Goal: Communication & Community: Answer question/provide support

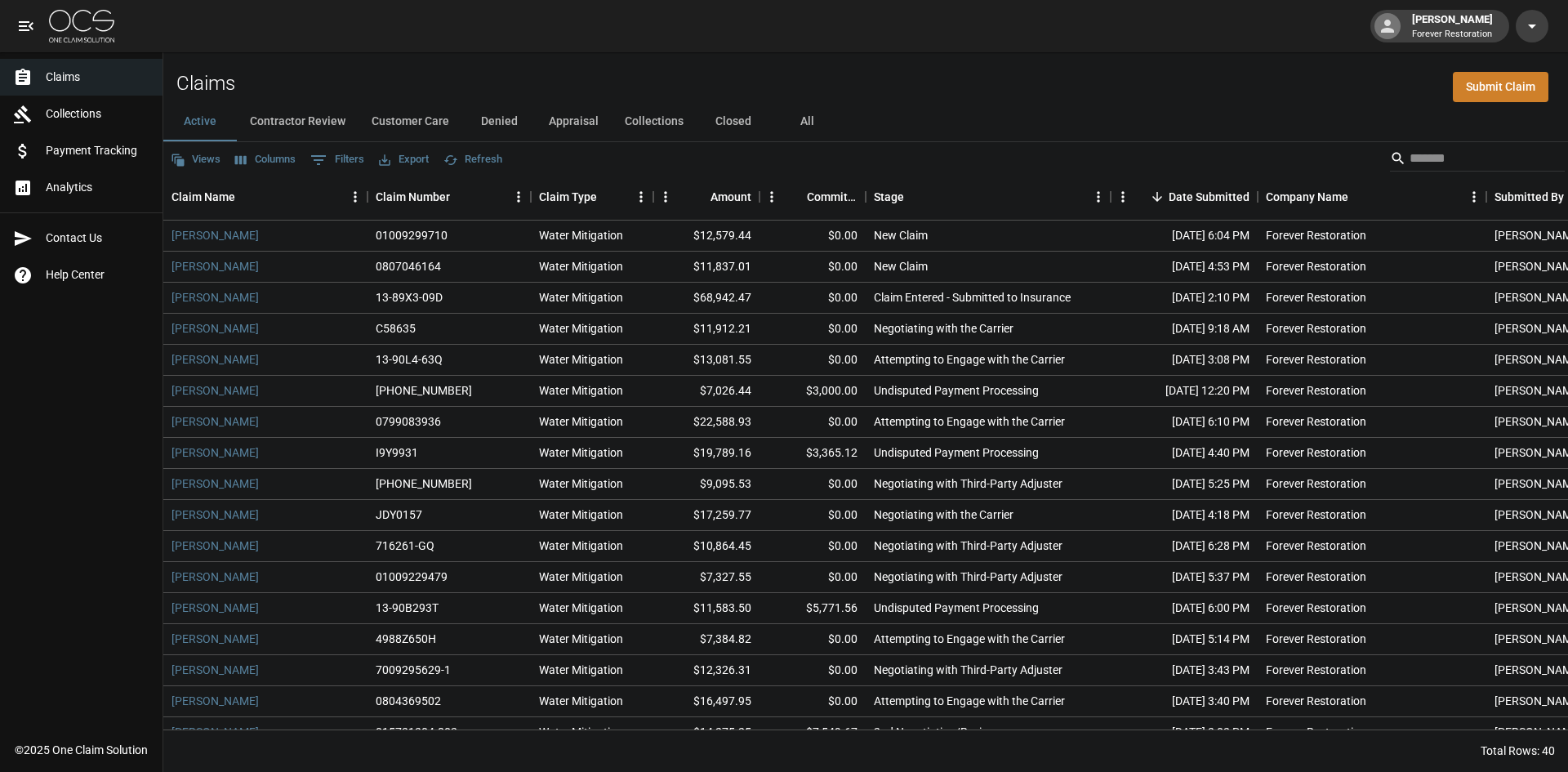
click at [1421, 139] on div "Active Contractor Review Customer Care Denied Appraisal Collections Closed All" at bounding box center [865, 121] width 1405 height 40
click at [1422, 153] on input "Search" at bounding box center [1475, 158] width 130 height 26
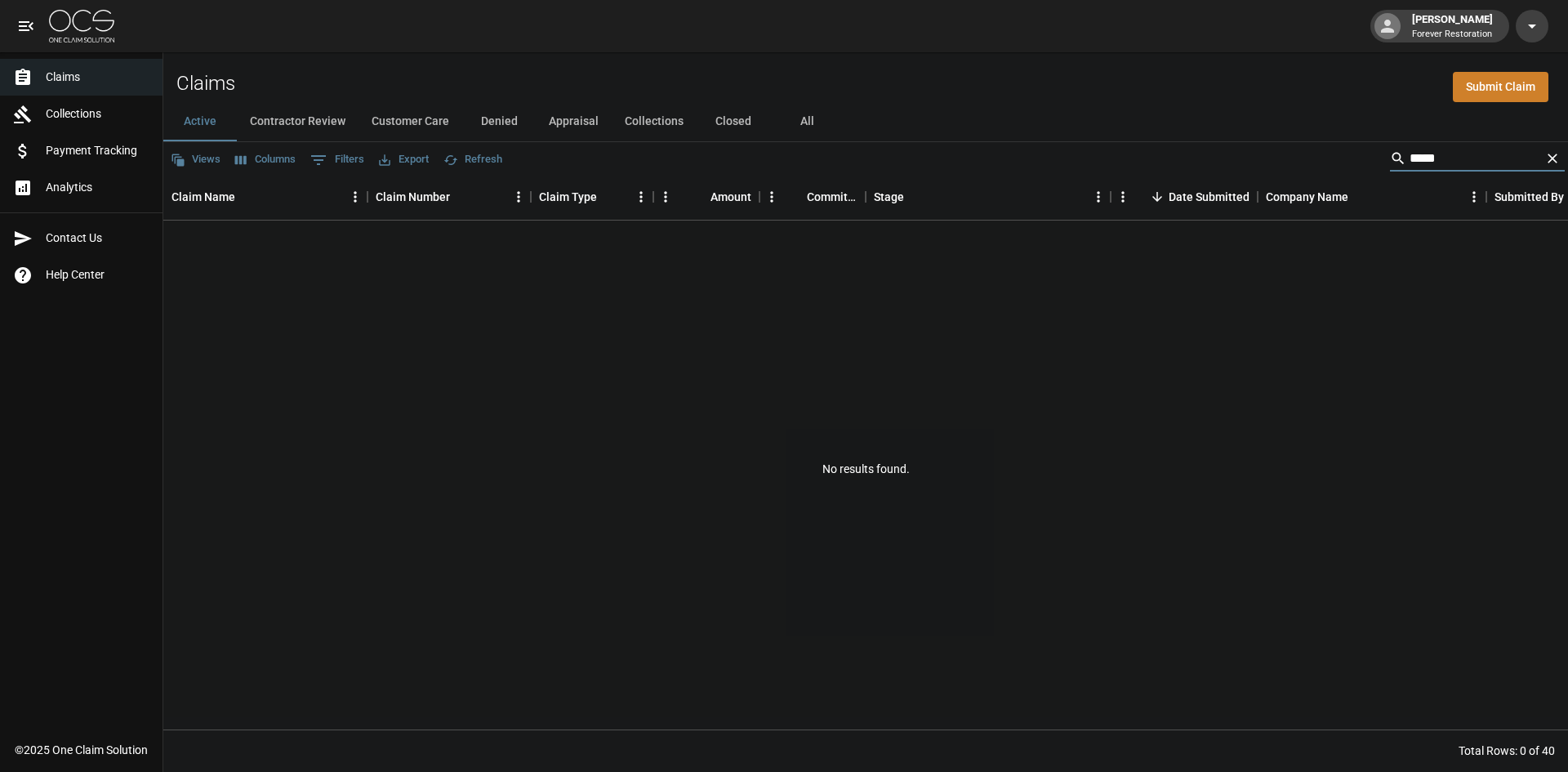
type input "*****"
click at [810, 125] on button "All" at bounding box center [806, 121] width 73 height 40
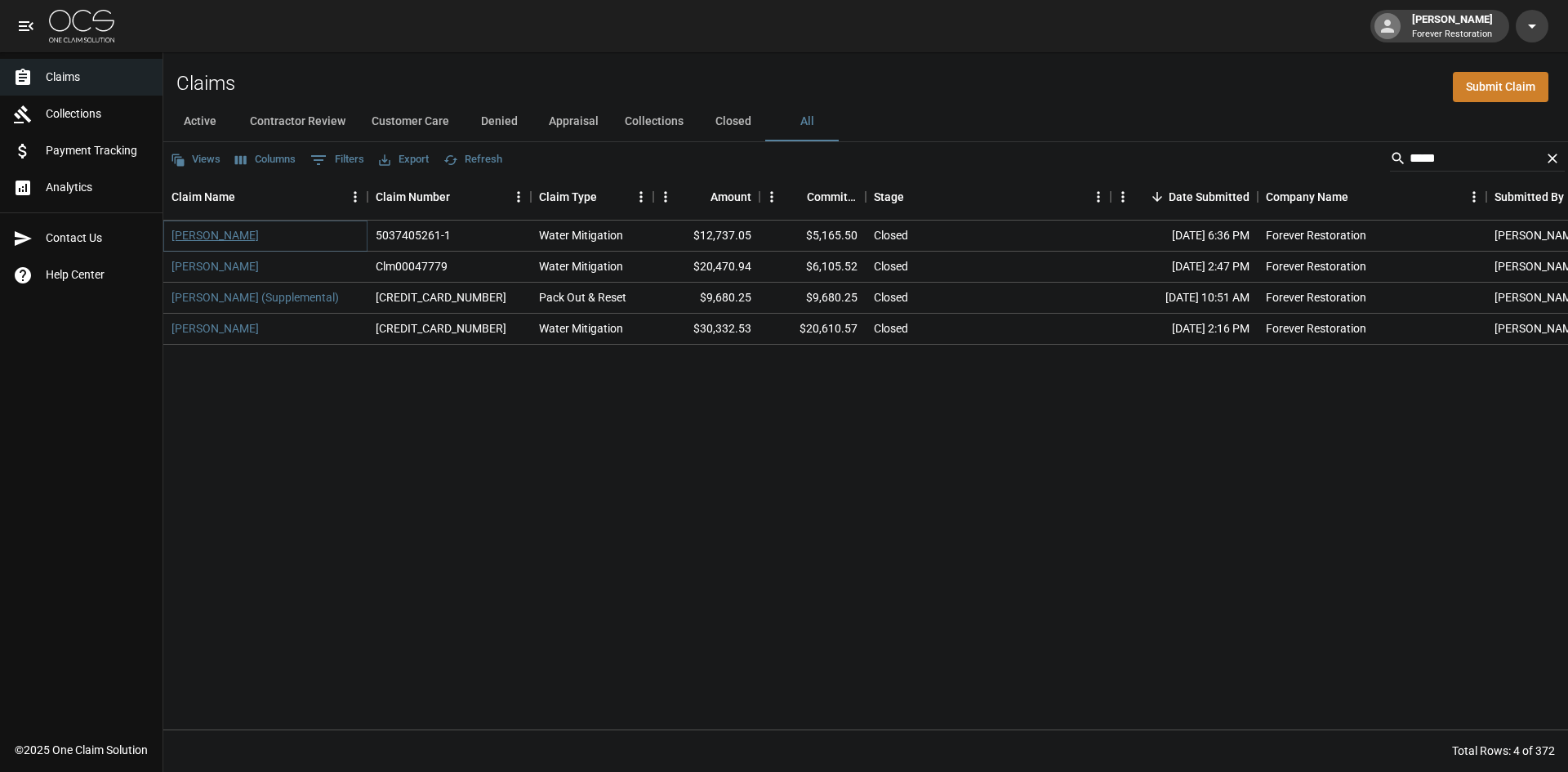
click at [183, 232] on link "[PERSON_NAME]" at bounding box center [215, 235] width 88 height 16
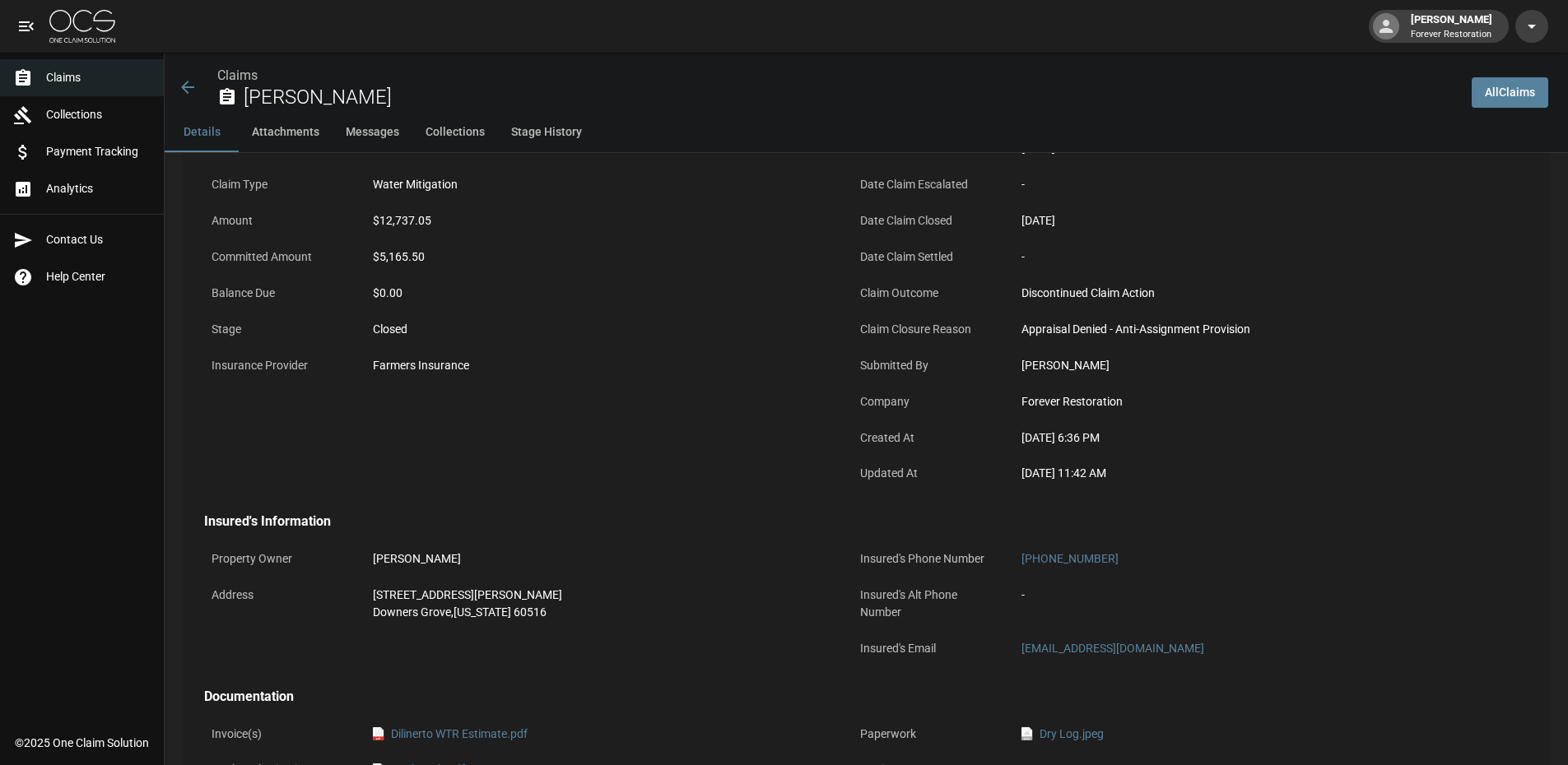
scroll to position [165, 0]
click at [219, 75] on link "Claims" at bounding box center [238, 75] width 41 height 15
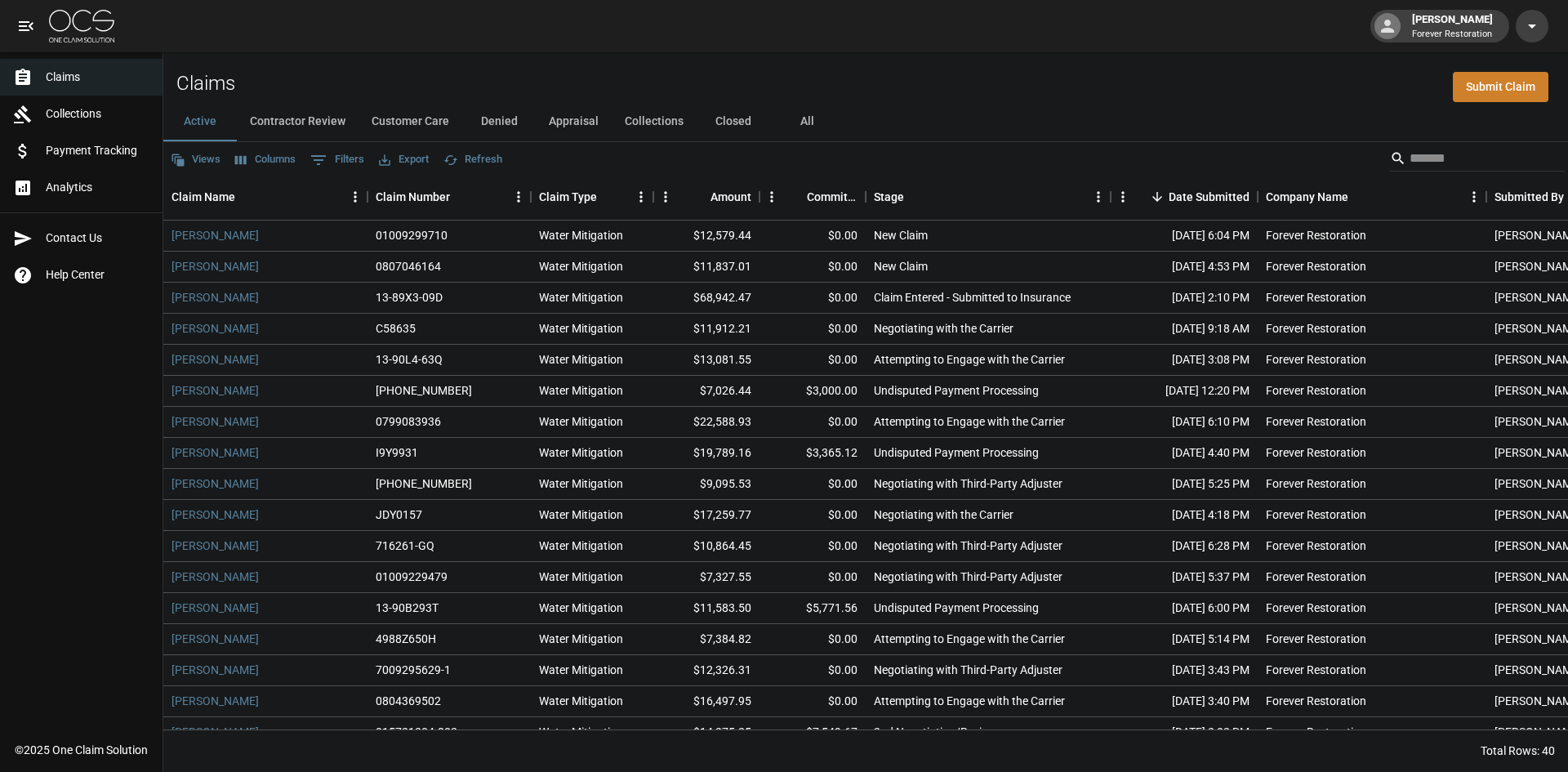
click at [513, 117] on button "Denied" at bounding box center [498, 121] width 73 height 40
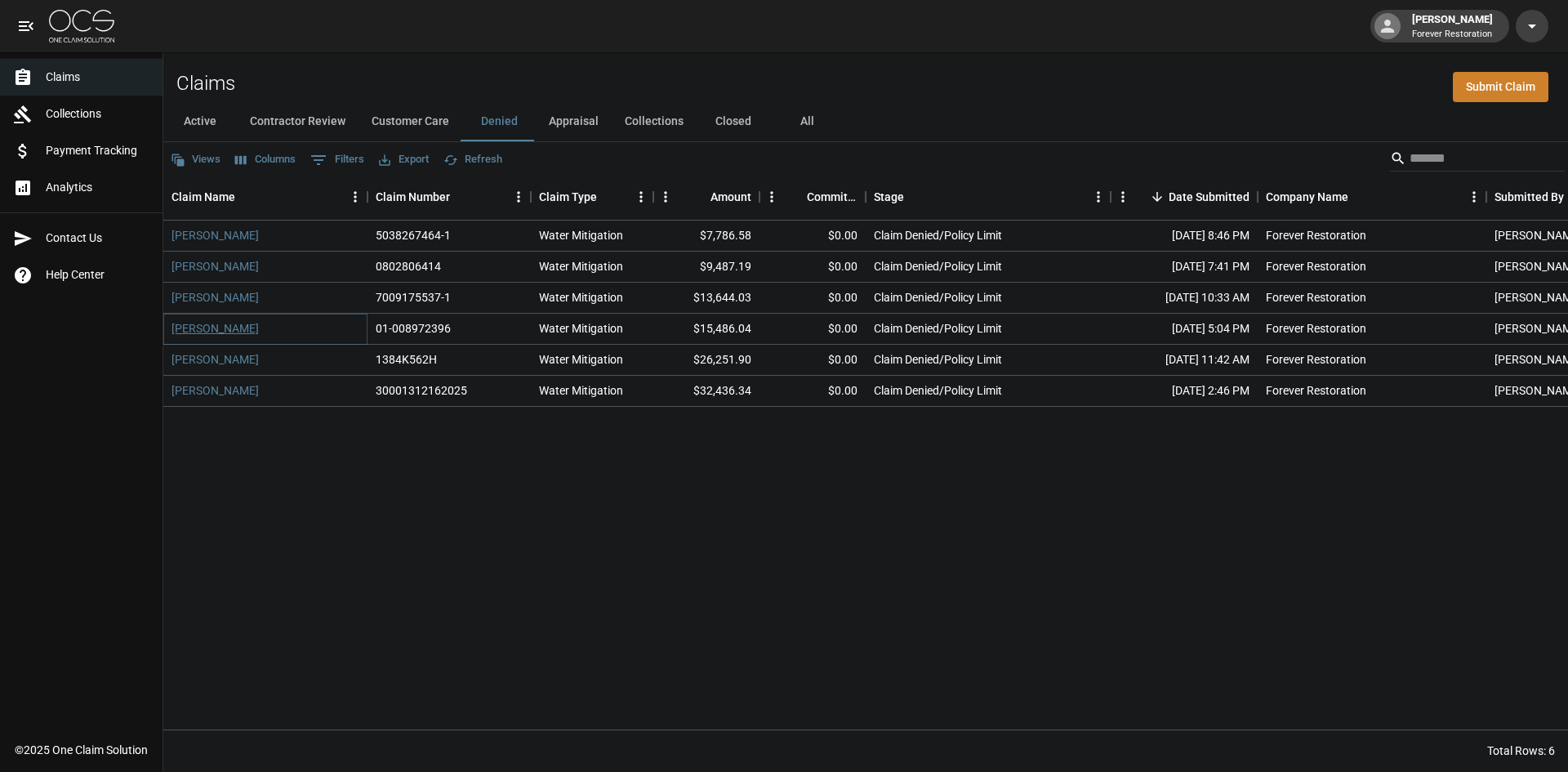
click at [241, 326] on link "[PERSON_NAME]" at bounding box center [215, 327] width 88 height 16
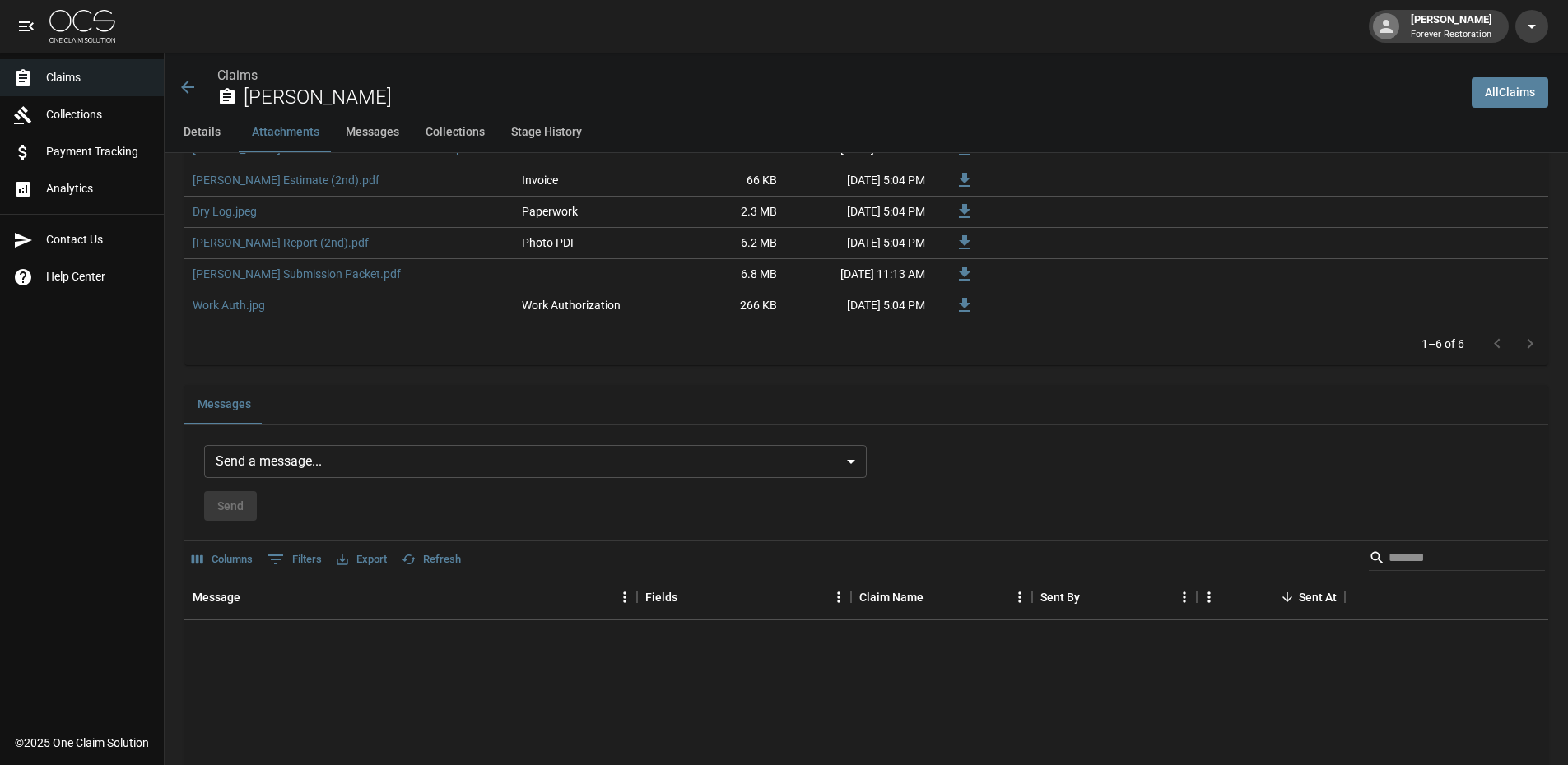
scroll to position [1152, 0]
click at [454, 462] on body "[PERSON_NAME] Forever Restoration Claims Collections Payment Tracking Analytics…" at bounding box center [784, 193] width 1568 height 2691
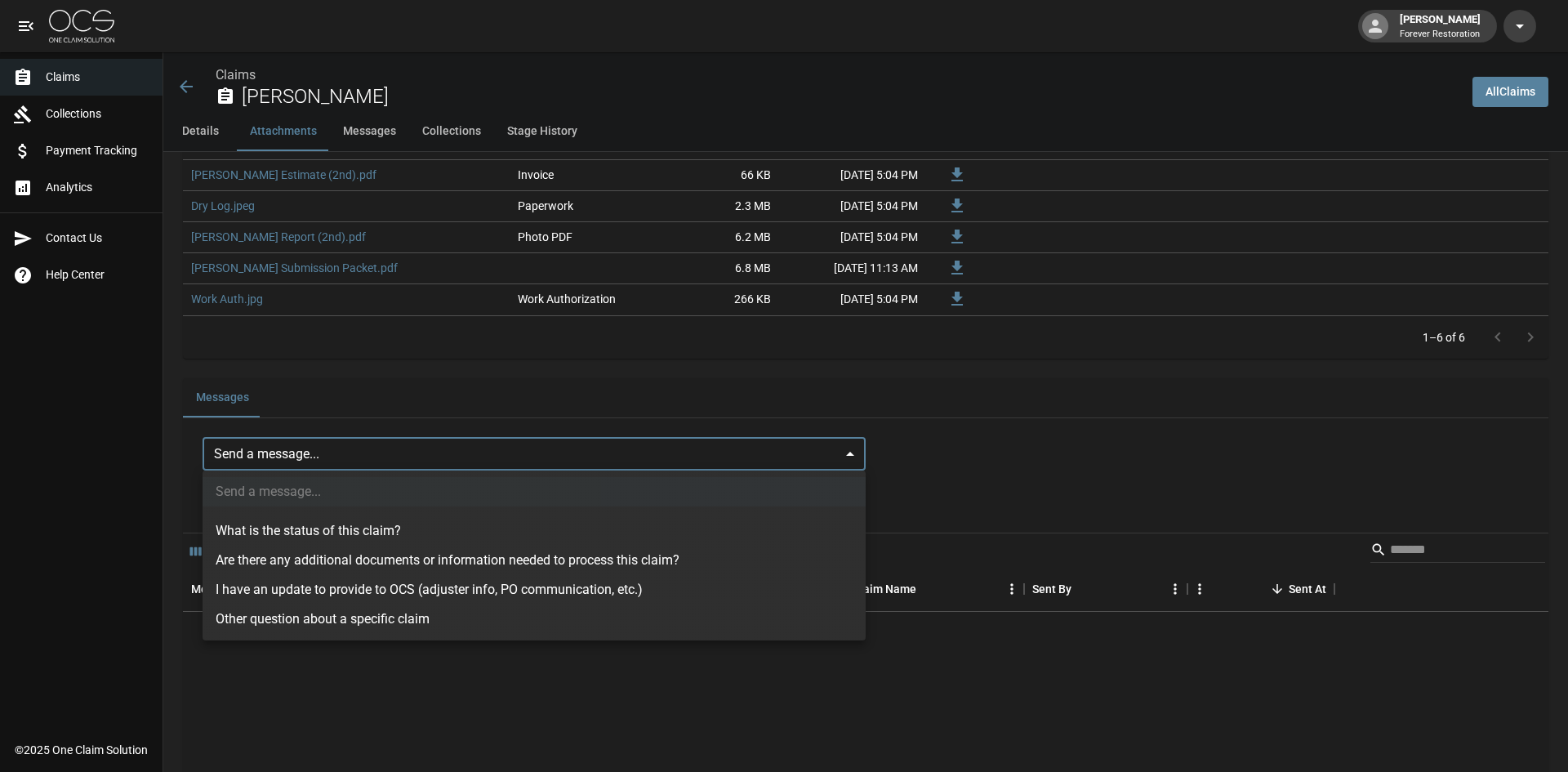
click at [496, 452] on div at bounding box center [784, 386] width 1568 height 772
click at [496, 452] on body "[PERSON_NAME] Forever Restoration Claims Collections Payment Tracking Analytics…" at bounding box center [784, 192] width 1568 height 2671
click at [428, 593] on li "I have an update to provide to OCS (adjuster info, PO communication, etc.)" at bounding box center [534, 589] width 663 height 29
type input "**********"
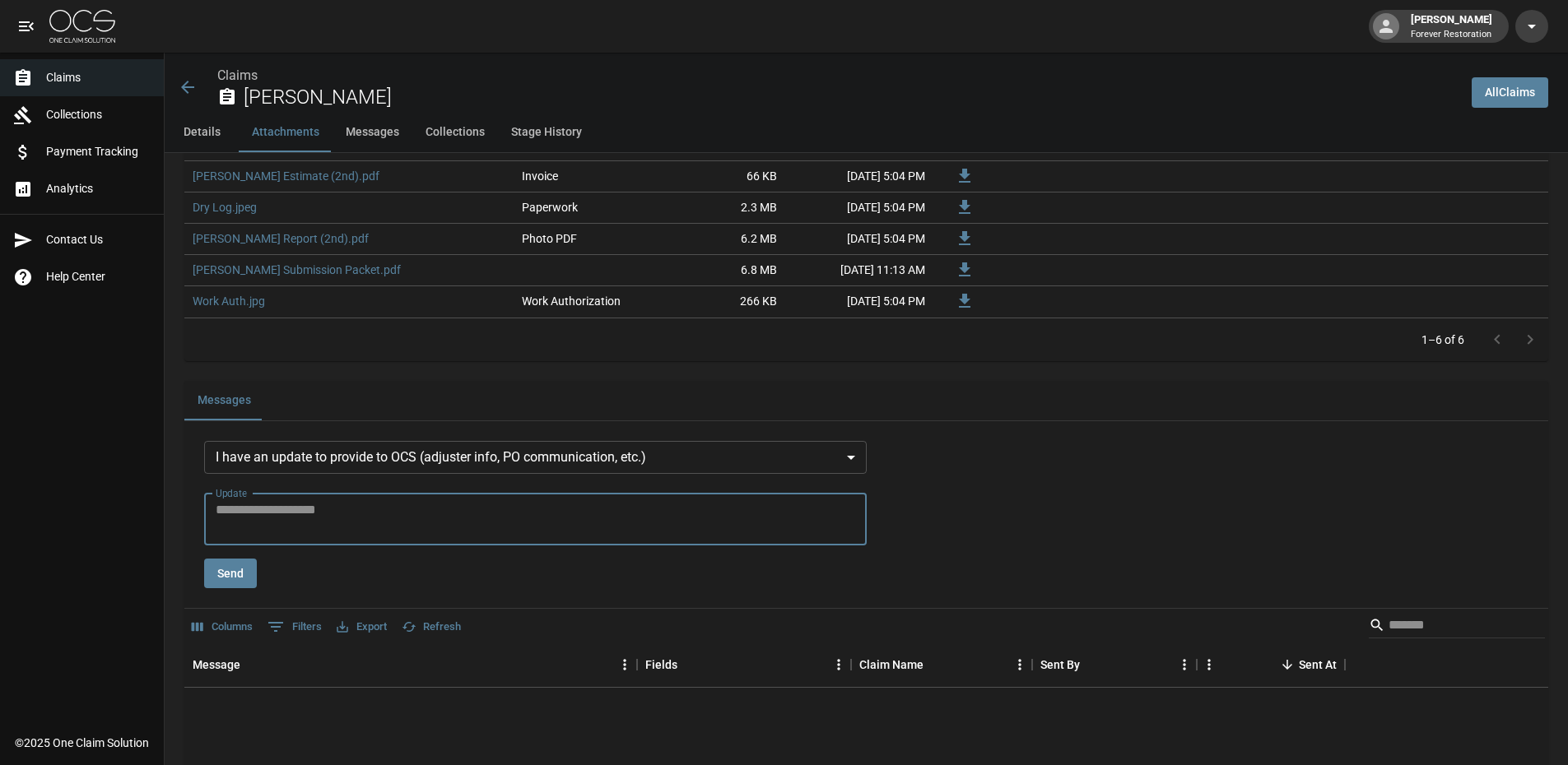
click at [404, 500] on textarea "Update" at bounding box center [535, 519] width 640 height 38
click at [478, 410] on div "Messages" at bounding box center [866, 400] width 1364 height 40
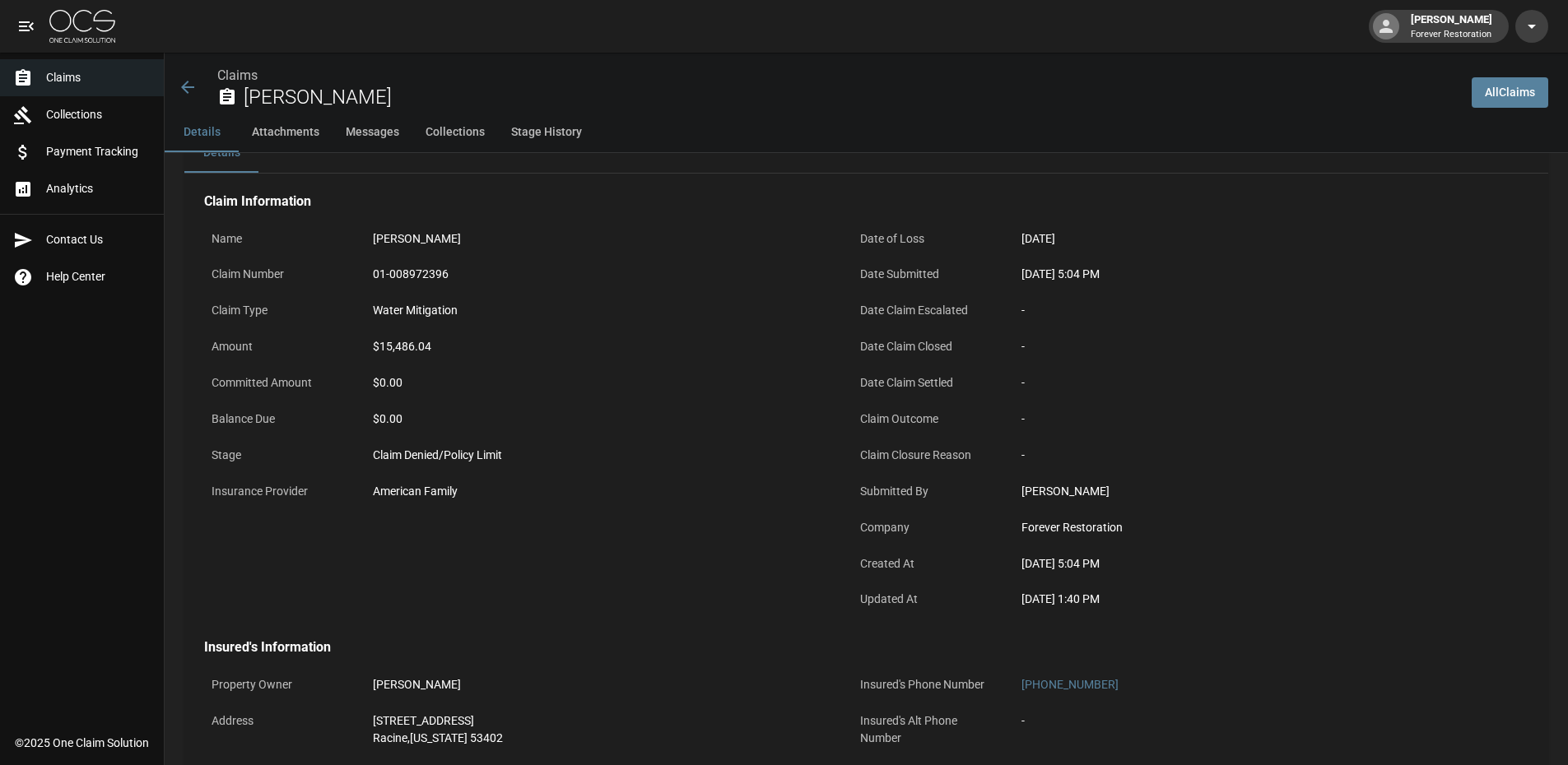
scroll to position [0, 0]
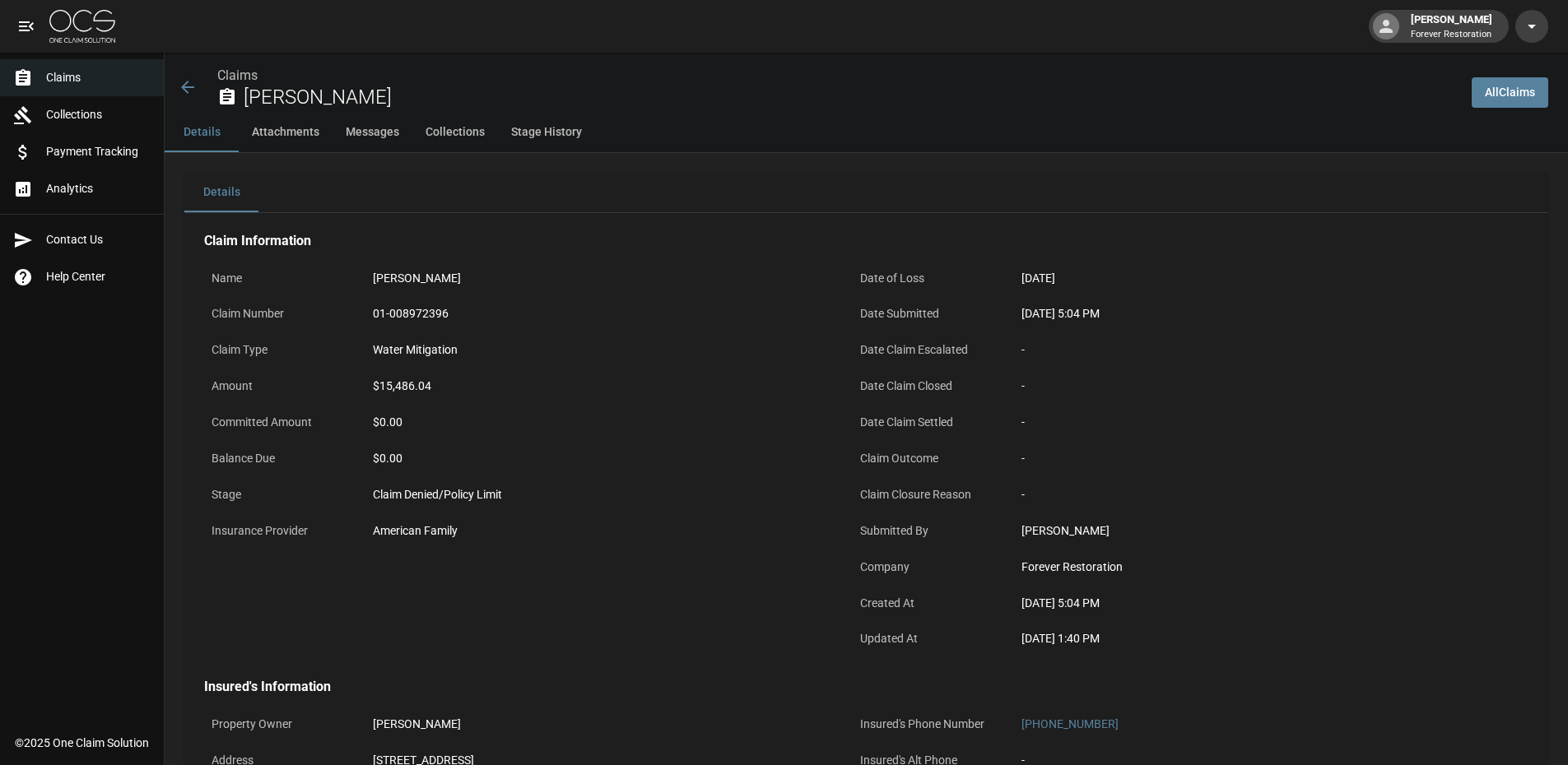
click at [184, 92] on icon at bounding box center [188, 87] width 20 height 20
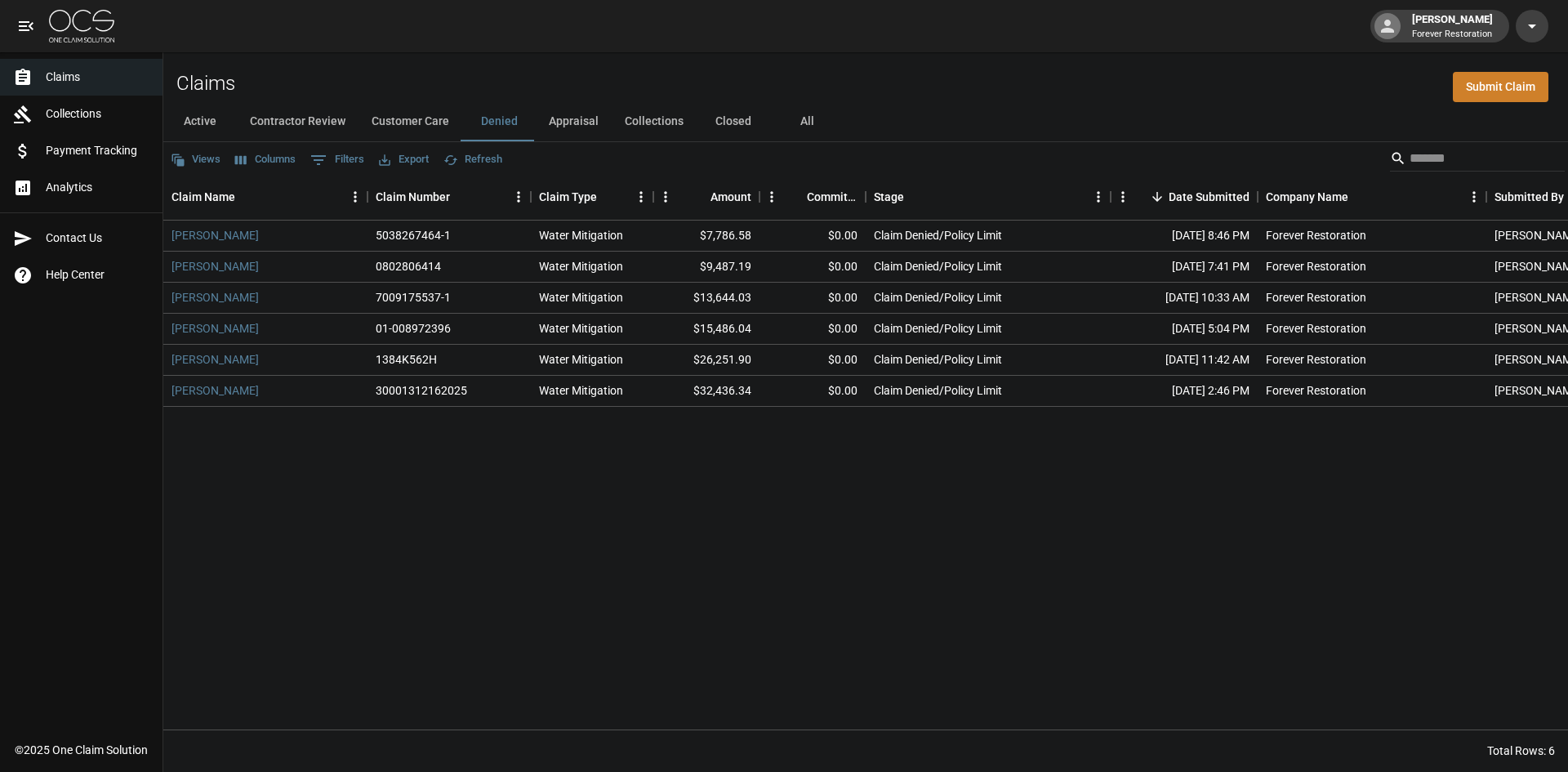
click at [391, 116] on button "Customer Care" at bounding box center [410, 121] width 104 height 40
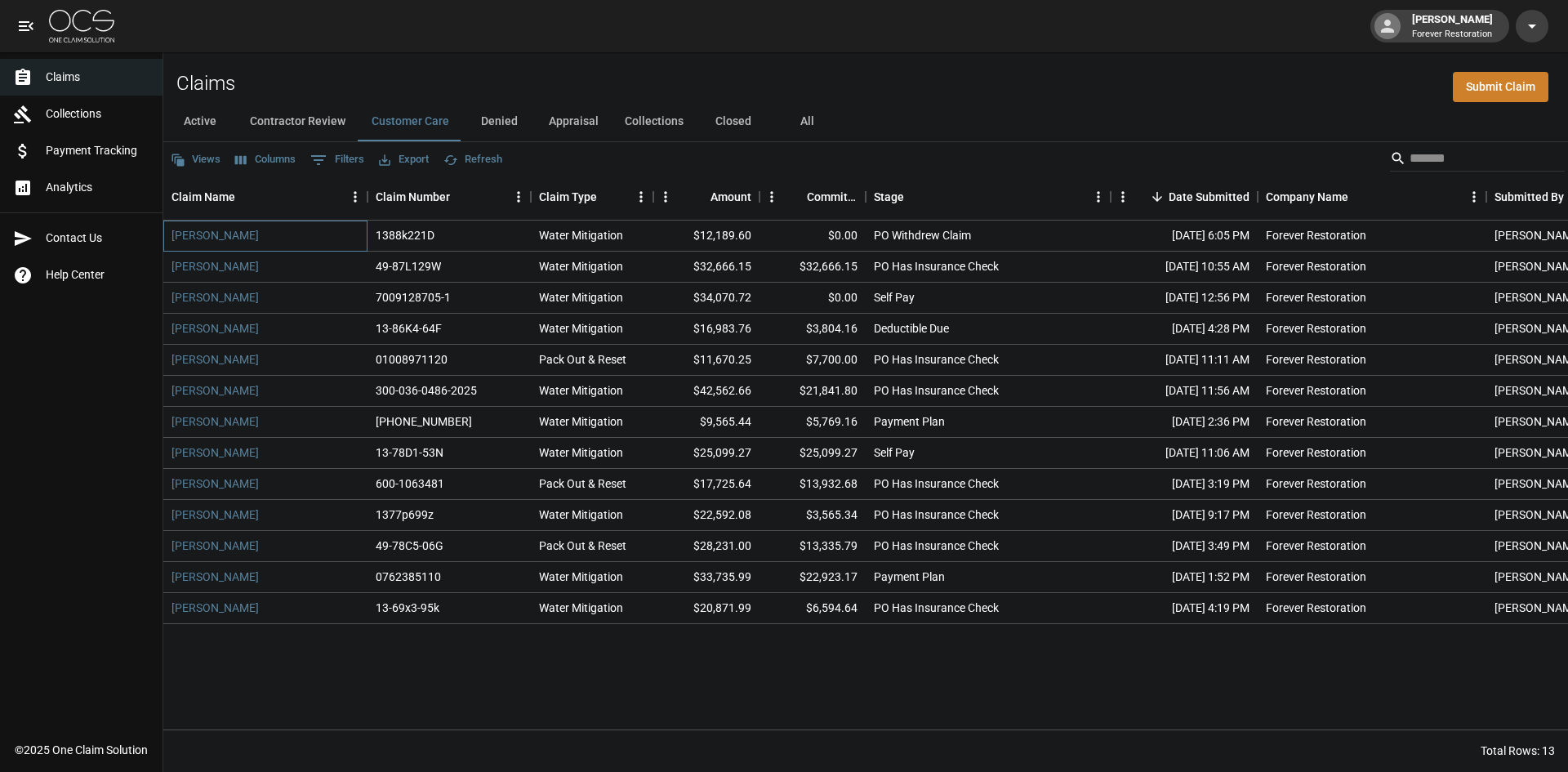
click at [244, 238] on div "[PERSON_NAME]" at bounding box center [265, 236] width 205 height 31
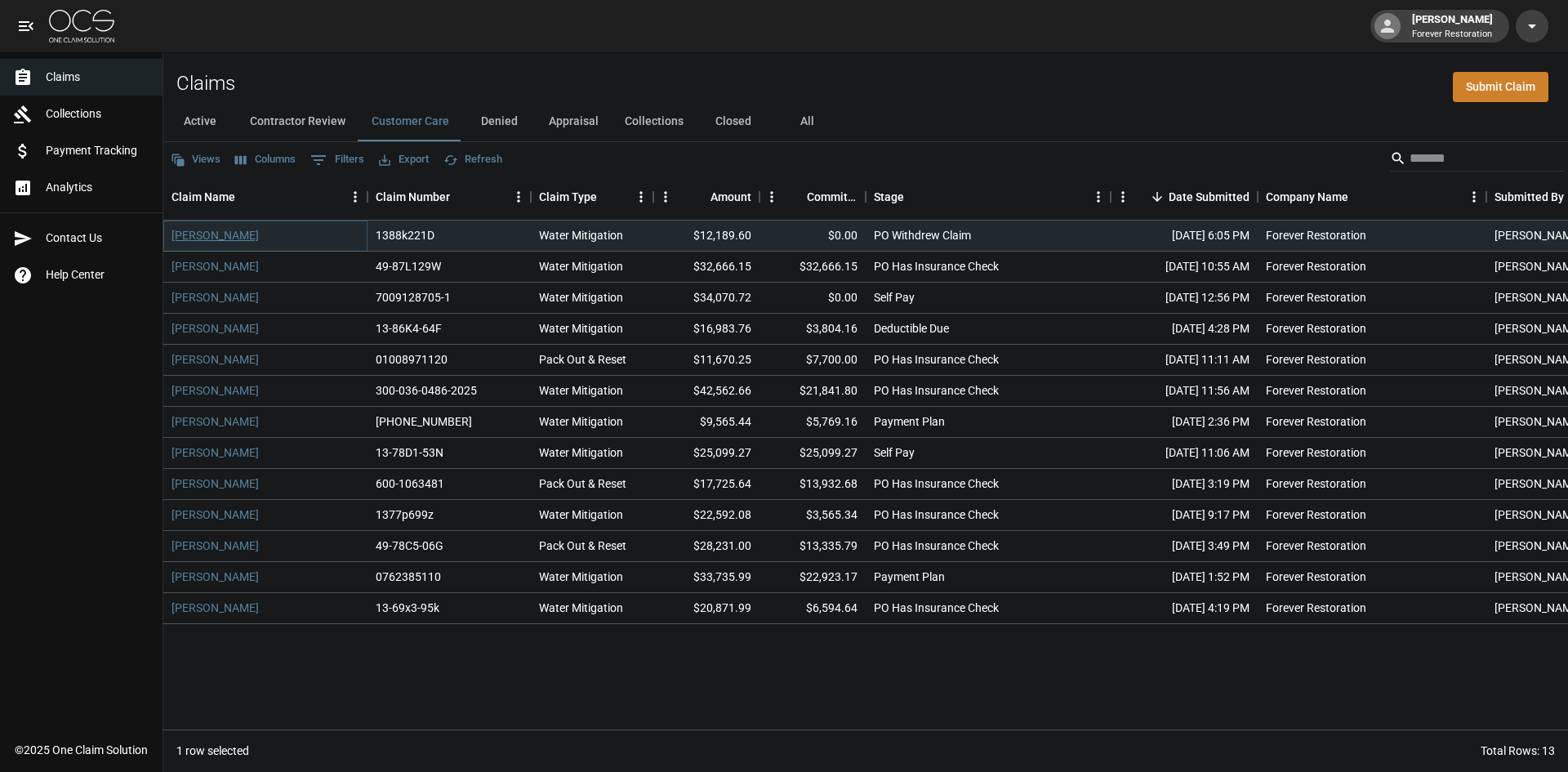
click at [234, 235] on link "[PERSON_NAME]" at bounding box center [215, 235] width 88 height 16
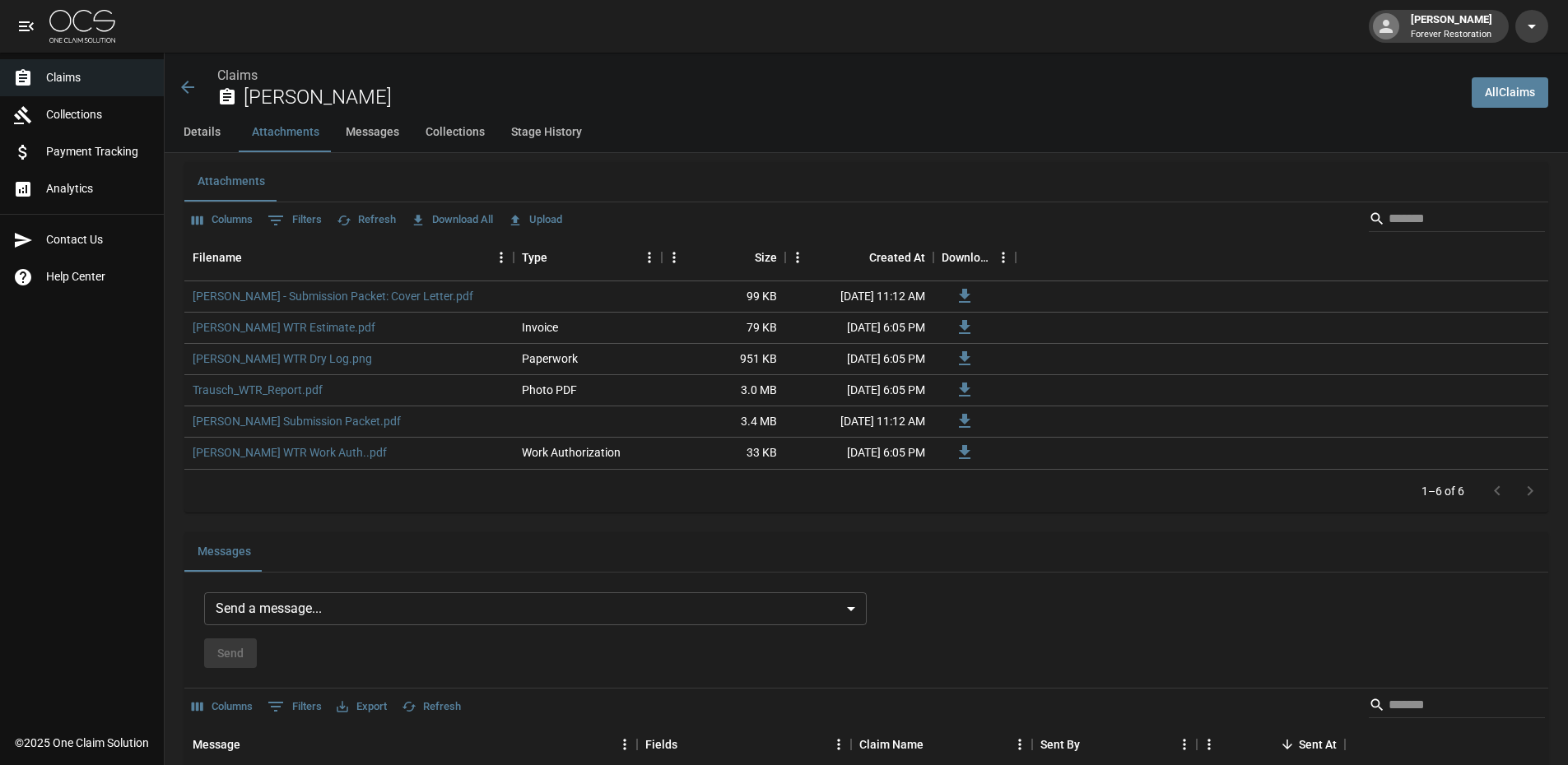
scroll to position [1234, 0]
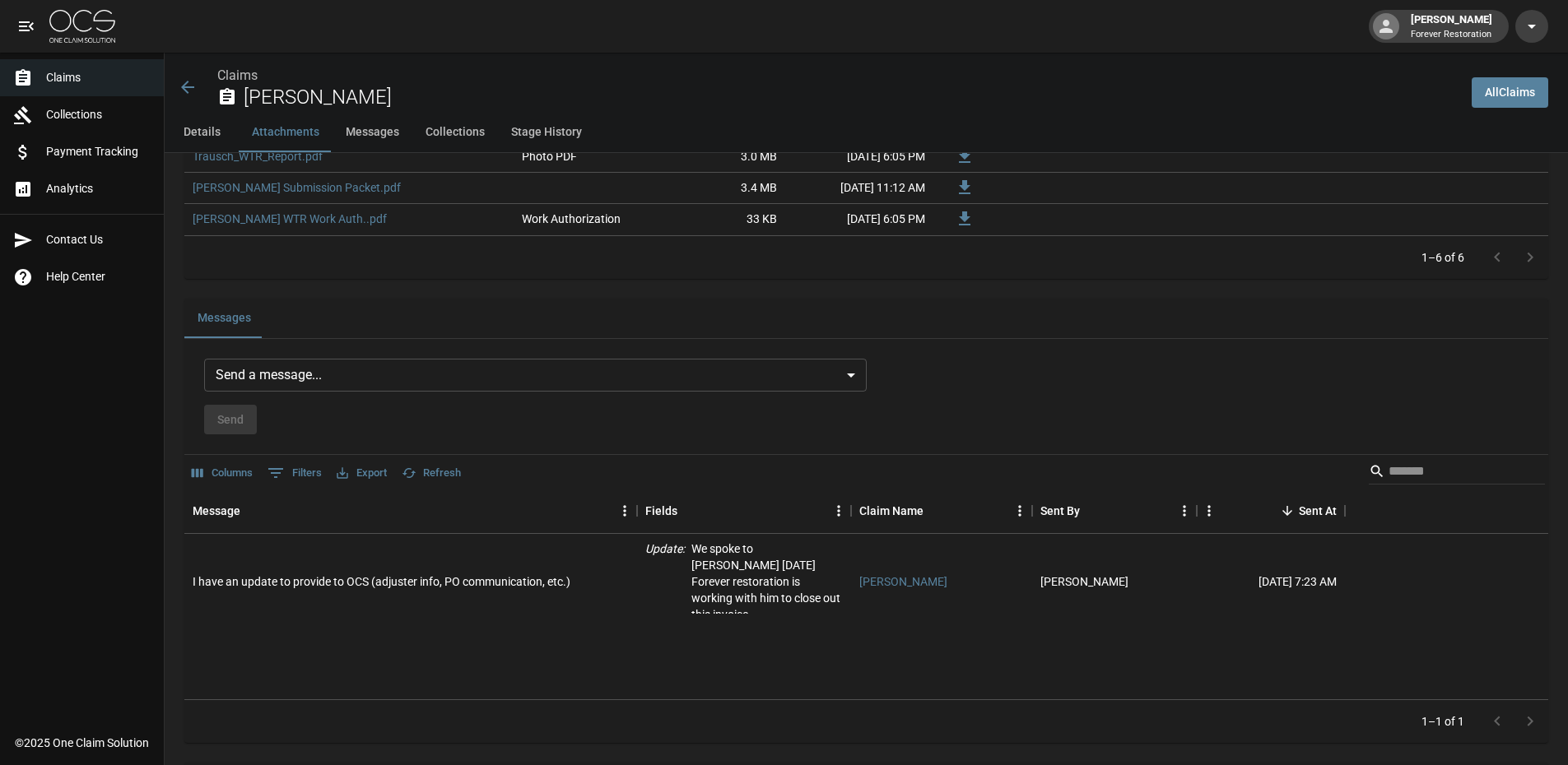
click at [479, 381] on body "[PERSON_NAME] Forever Restoration Claims Collections Payment Tracking Analytics…" at bounding box center [784, 111] width 1568 height 2691
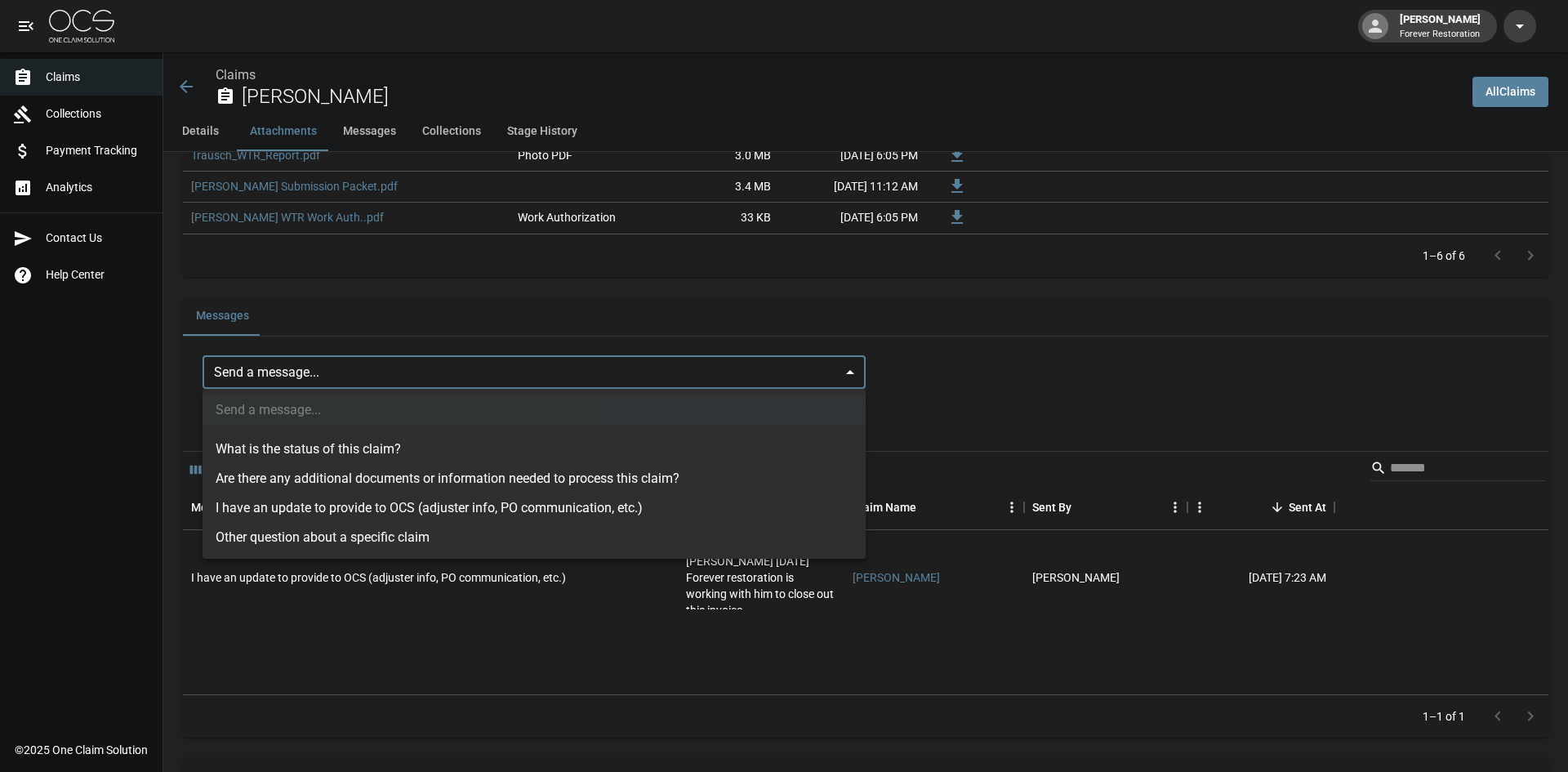
click at [412, 506] on li "I have an update to provide to OCS (adjuster info, PO communication, etc.)" at bounding box center [534, 508] width 663 height 29
type input "**********"
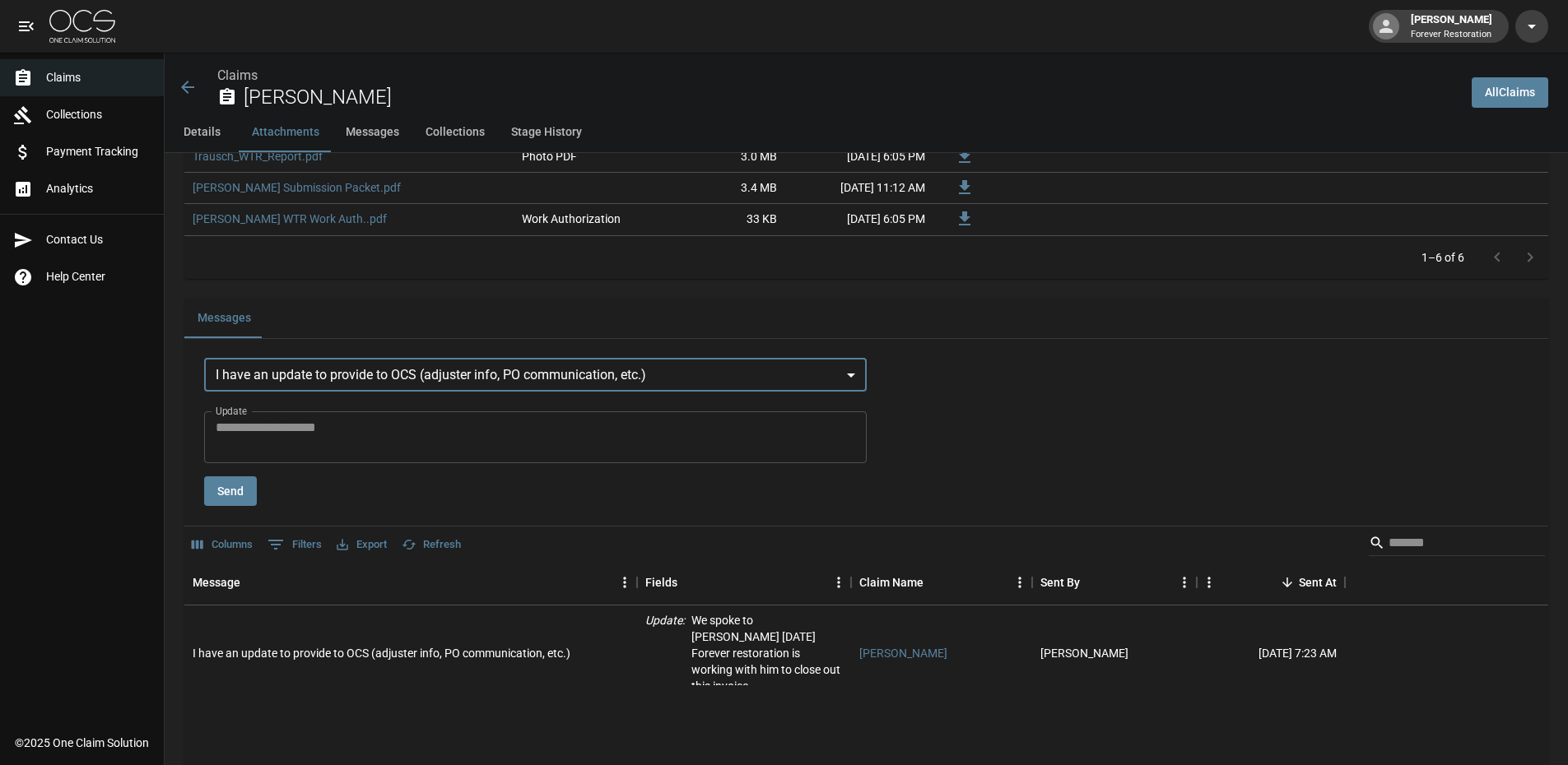
click at [418, 421] on textarea "Update" at bounding box center [535, 437] width 640 height 38
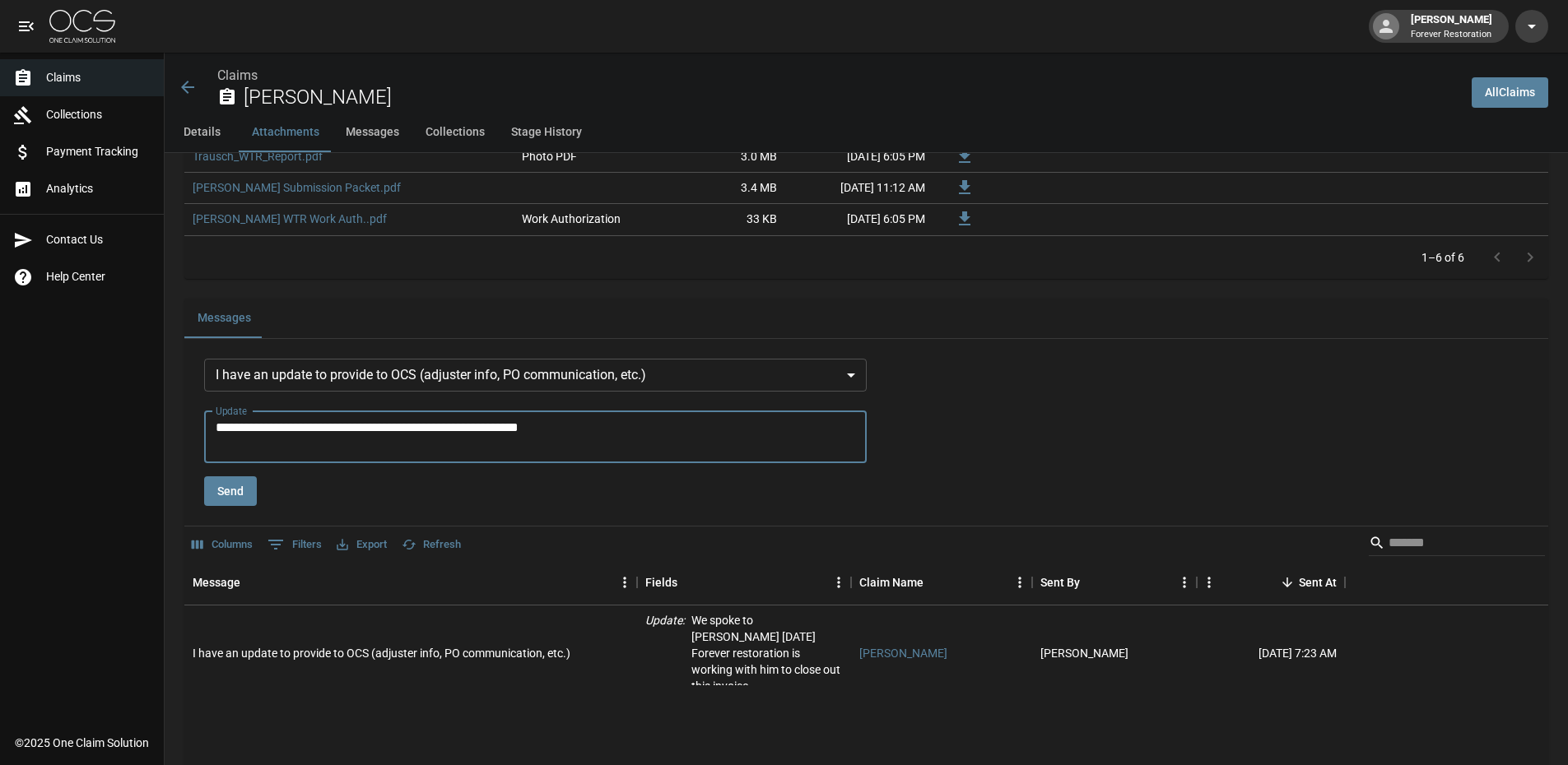
type textarea "**********"
click at [243, 493] on button "Send" at bounding box center [231, 492] width 53 height 31
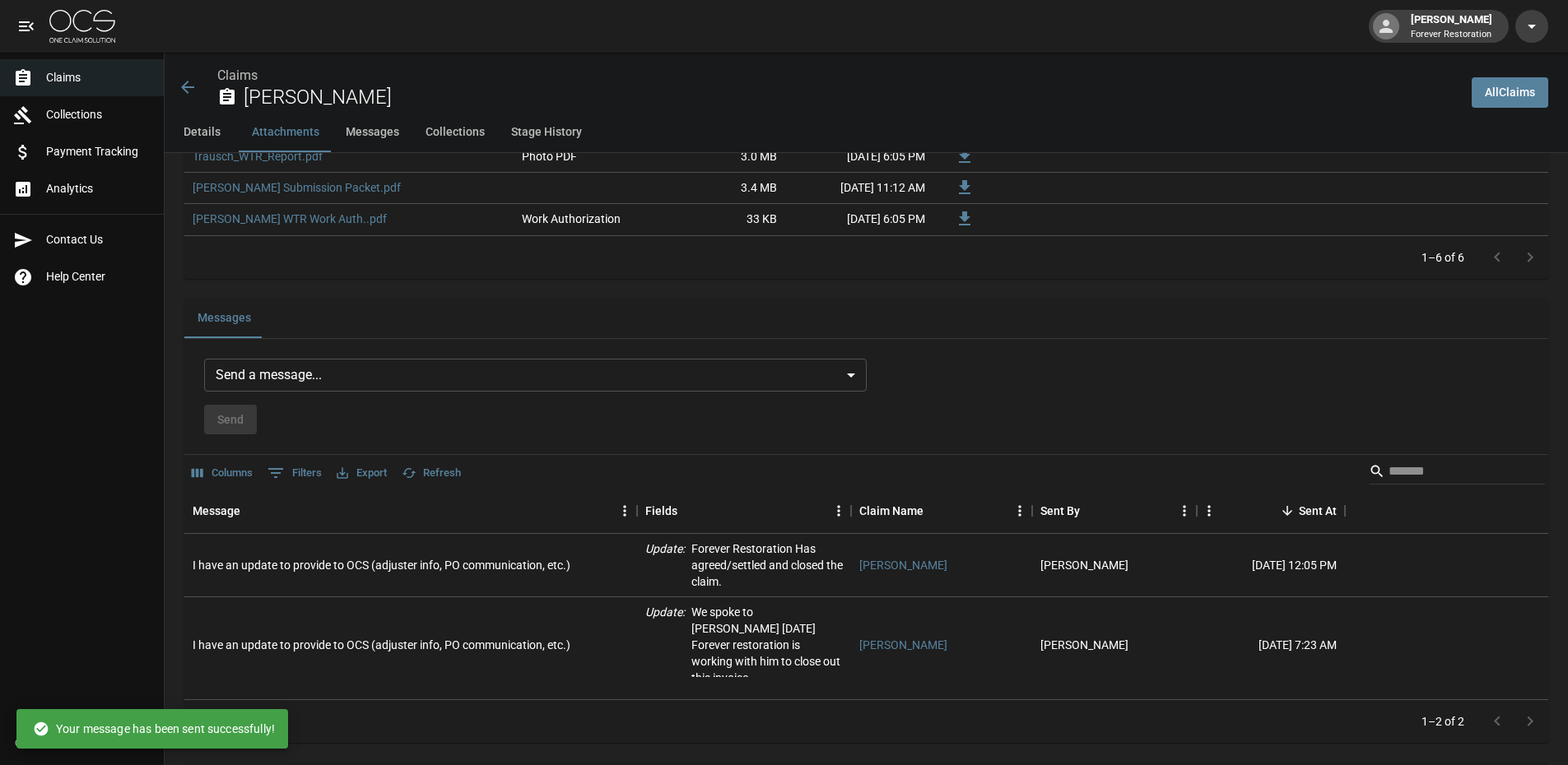
click at [117, 70] on span "Claims" at bounding box center [98, 77] width 104 height 17
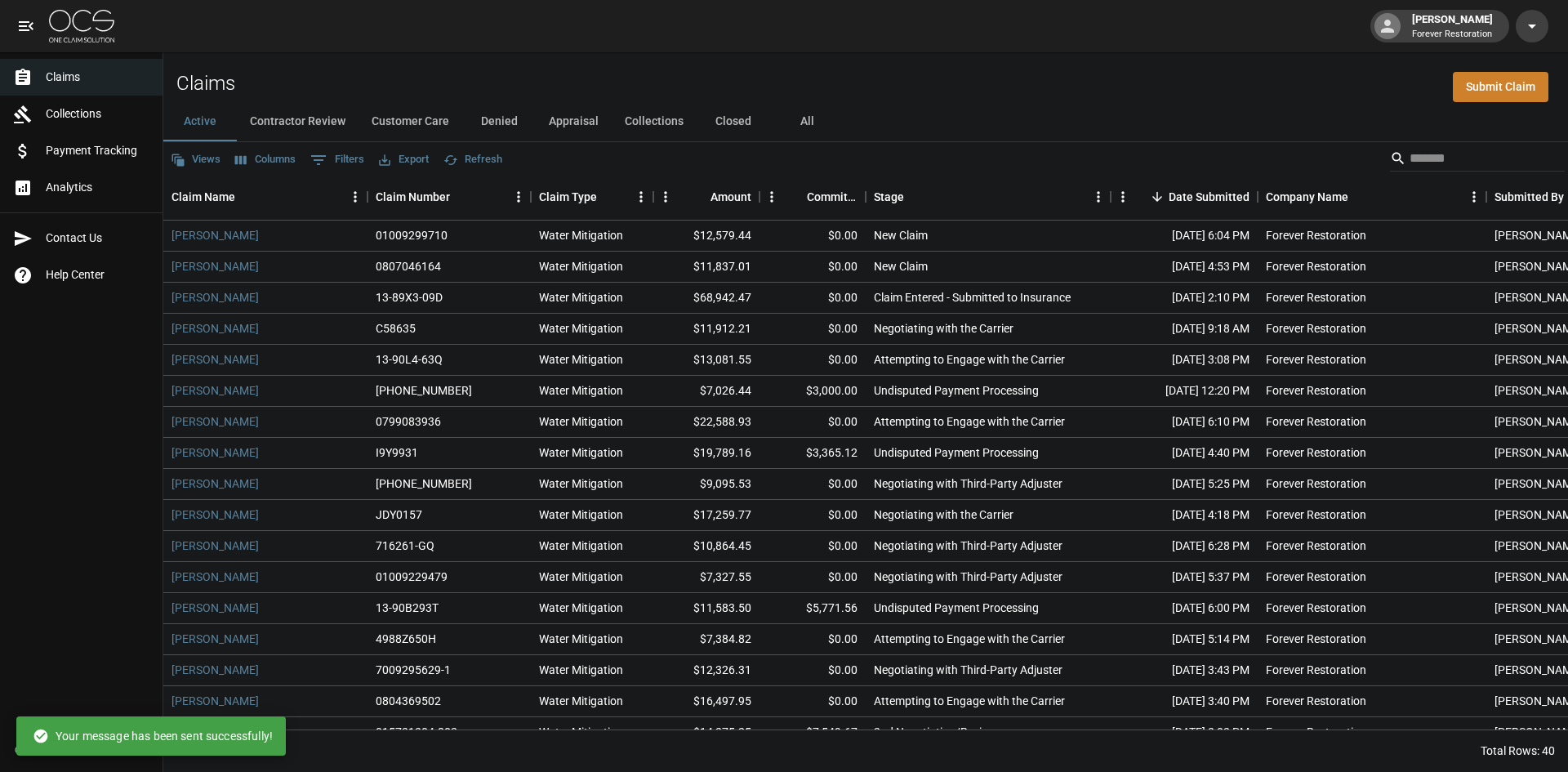
click at [375, 114] on button "Customer Care" at bounding box center [410, 121] width 104 height 40
